Goal: Answer question/provide support

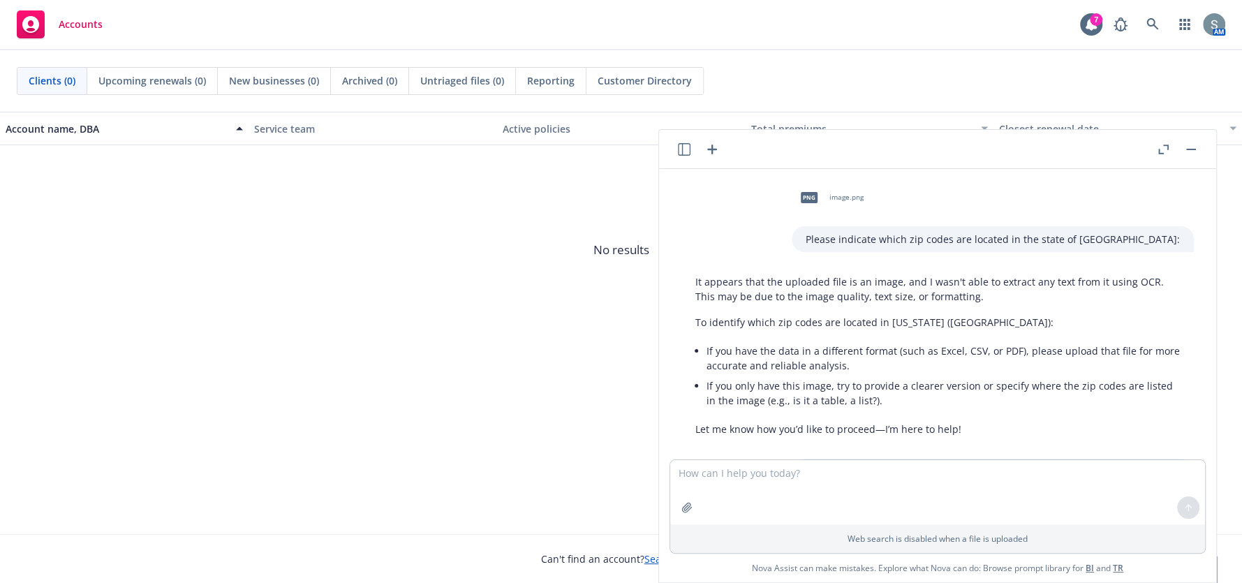
scroll to position [954, 0]
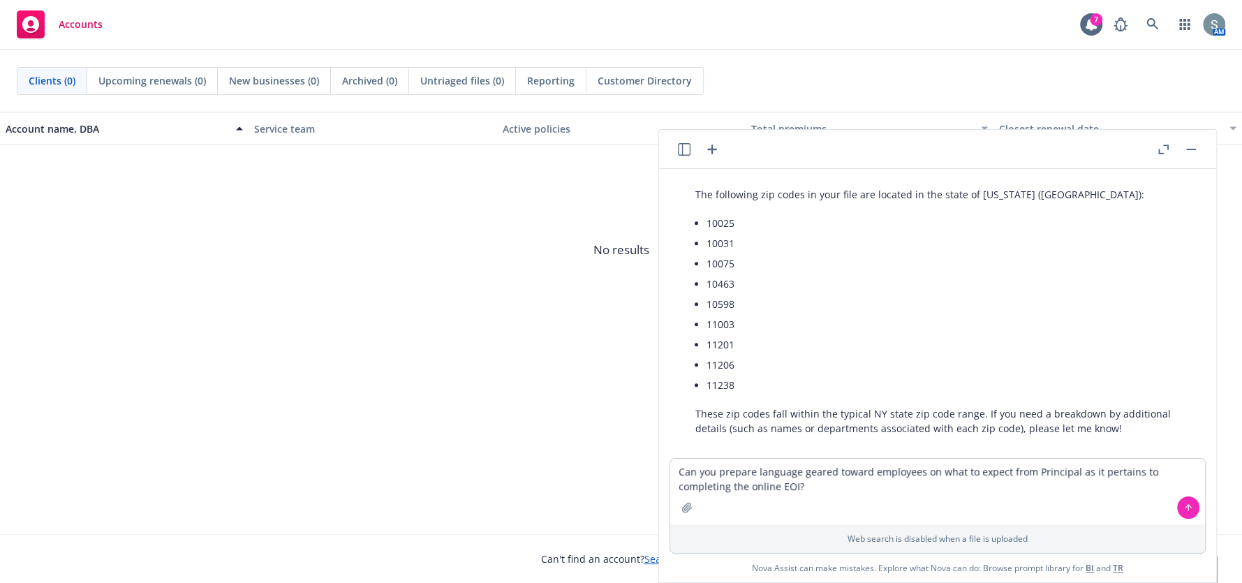
type textarea "Can you prepare language geared toward employees on what to expect from Princip…"
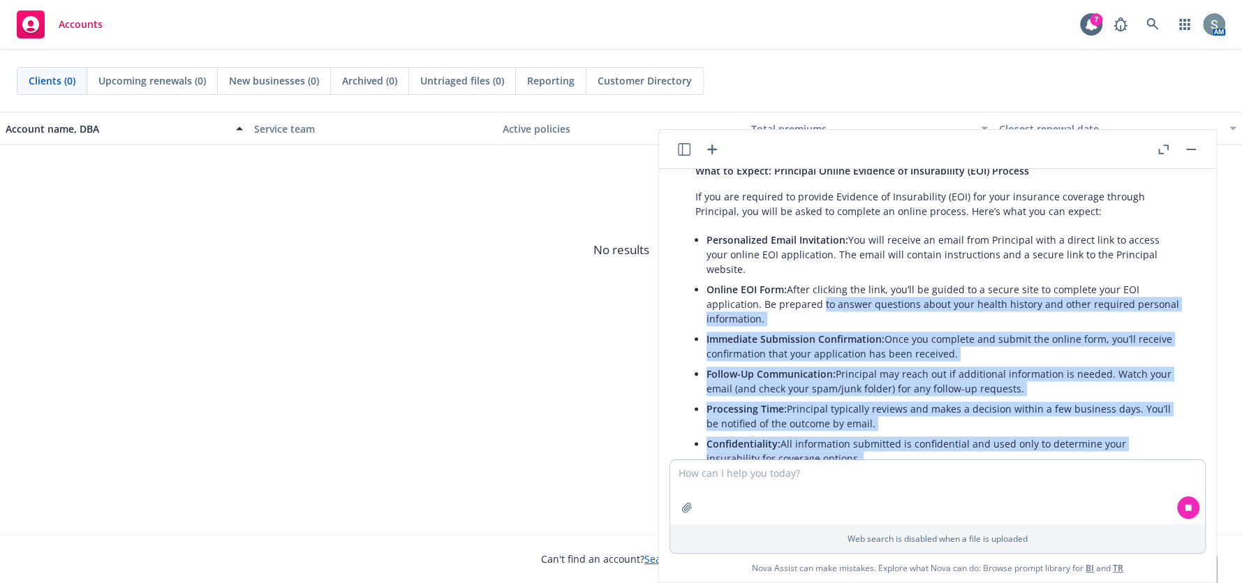
scroll to position [1302, 0]
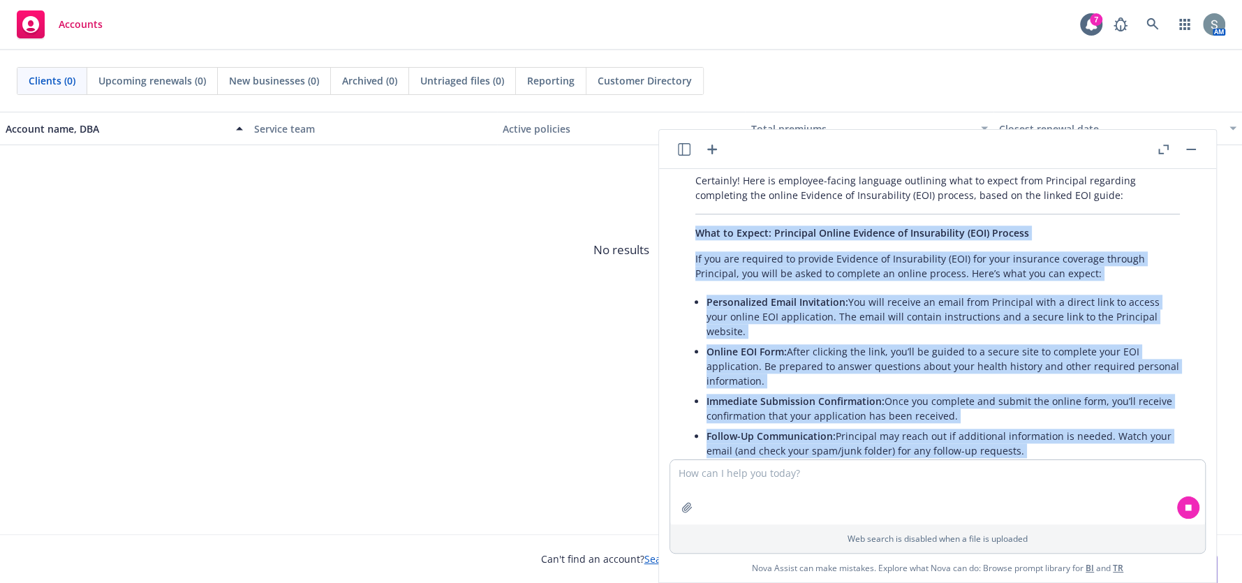
drag, startPoint x: 1013, startPoint y: 404, endPoint x: 693, endPoint y: 217, distance: 371.1
click at [693, 217] on div "Certainly! Here is employee-facing language outlining what to expect from Princ…" at bounding box center [937, 414] width 512 height 493
copy div "Lore ip Dolors: Ametconse Adipis Elitsedd ei Temporincidi (UTL) Etdolor Ma ali …"
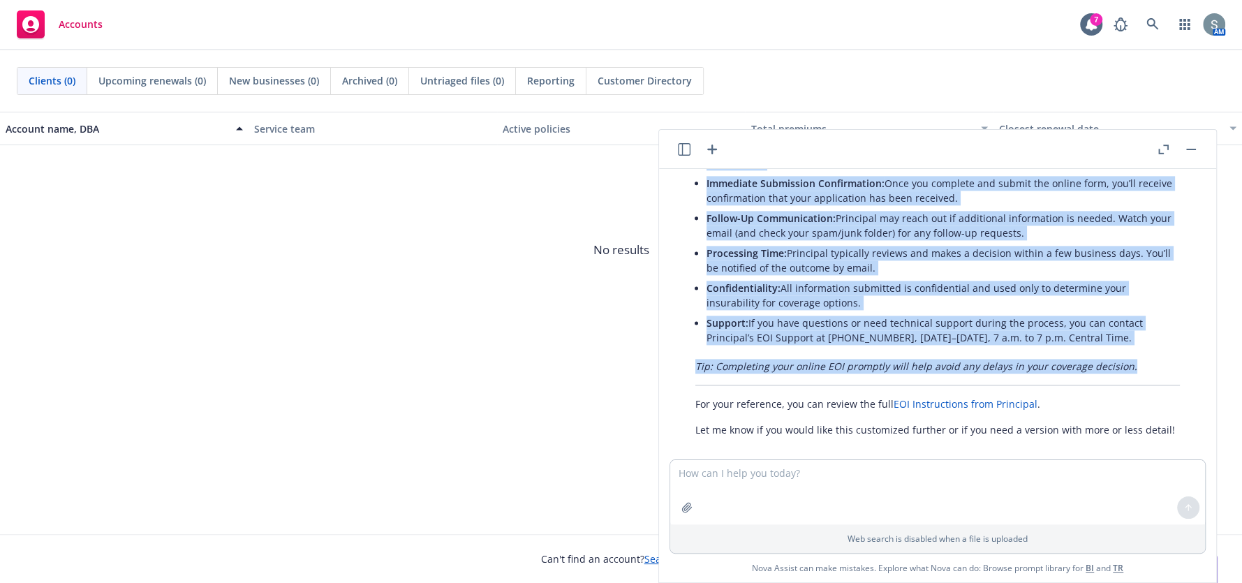
scroll to position [1546, 0]
